Goal: Task Accomplishment & Management: Use online tool/utility

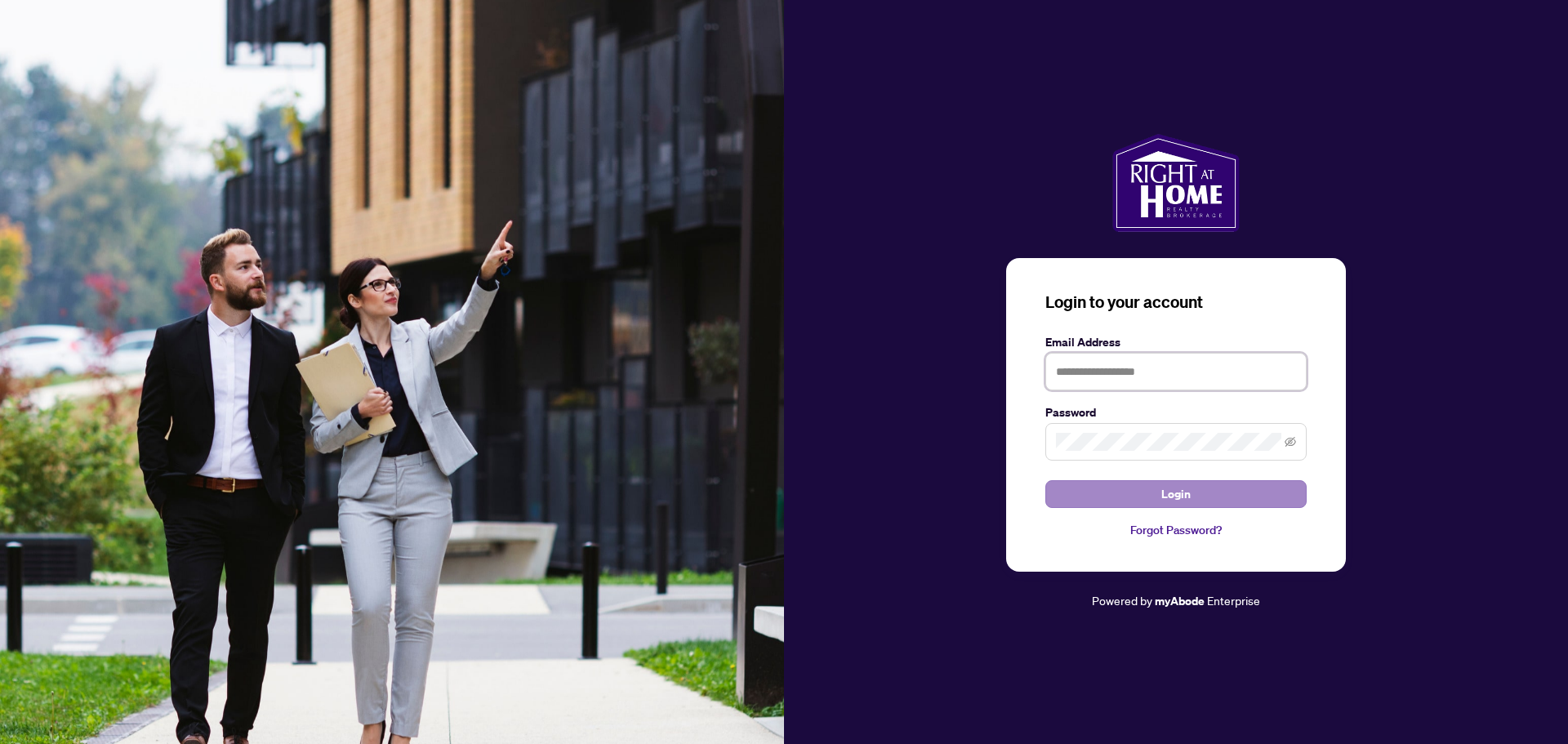
type input "**********"
click at [1084, 501] on button "Login" at bounding box center [1176, 493] width 261 height 28
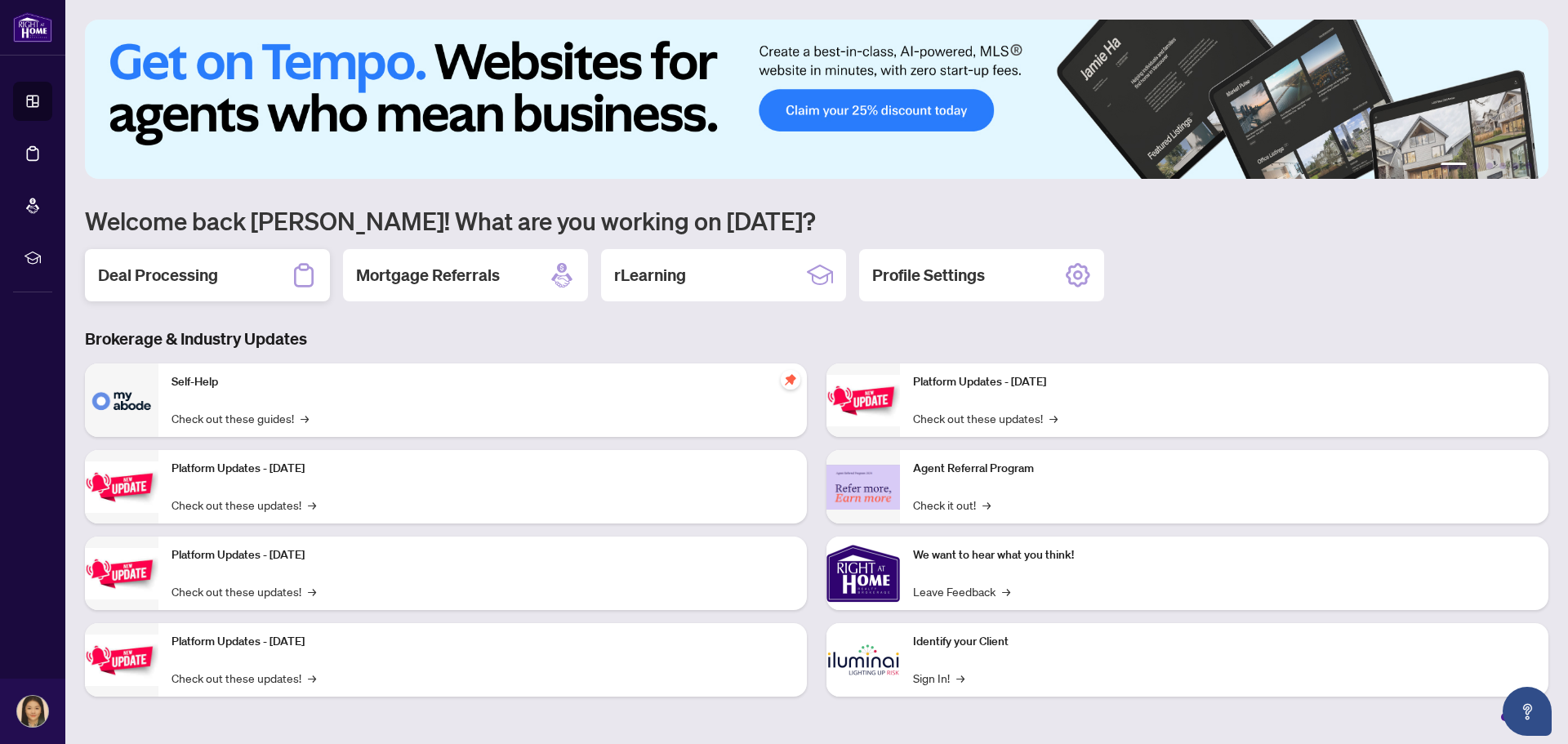
click at [192, 275] on h2 "Deal Processing" at bounding box center [158, 275] width 120 height 23
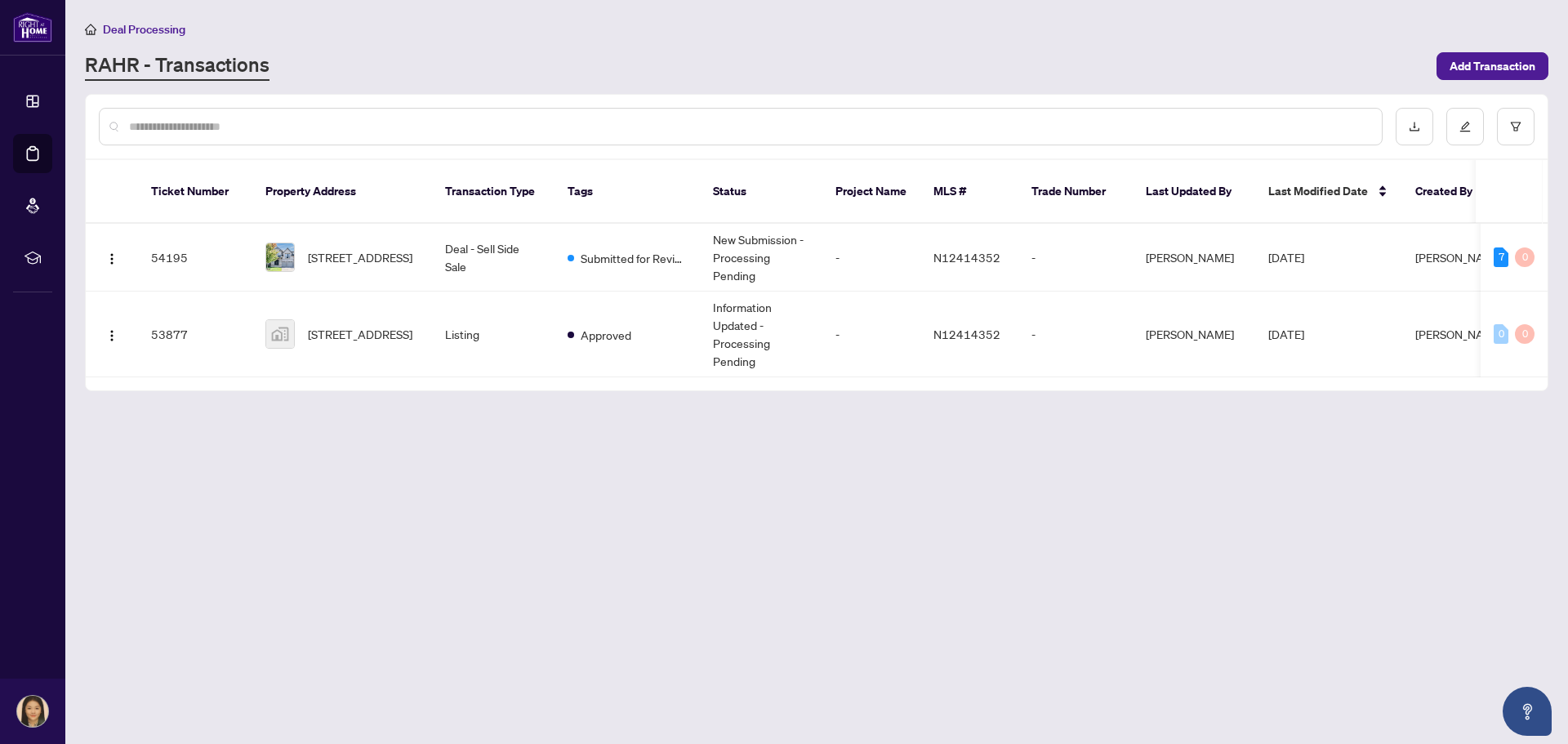
click at [572, 448] on main "Deal Processing [PERSON_NAME] - Transactions Add Transaction Ticket Number Prop…" at bounding box center [816, 372] width 1503 height 744
